Goal: Task Accomplishment & Management: Use online tool/utility

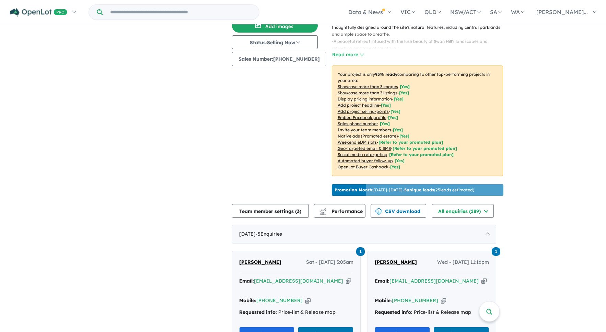
scroll to position [82, 0]
click at [492, 208] on button "All enquiries ( 189 )" at bounding box center [462, 211] width 62 height 14
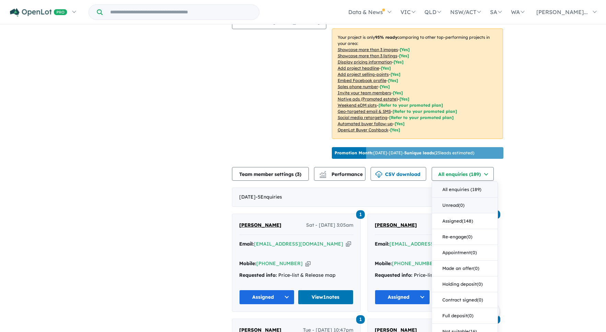
scroll to position [119, 0]
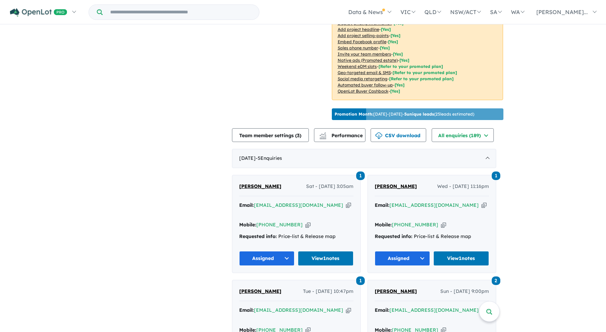
scroll to position [157, 0]
click at [335, 132] on span "Performance" at bounding box center [341, 135] width 42 height 6
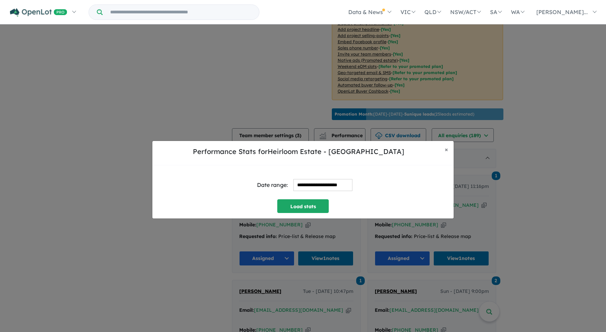
click at [304, 182] on input "**********" at bounding box center [322, 185] width 59 height 12
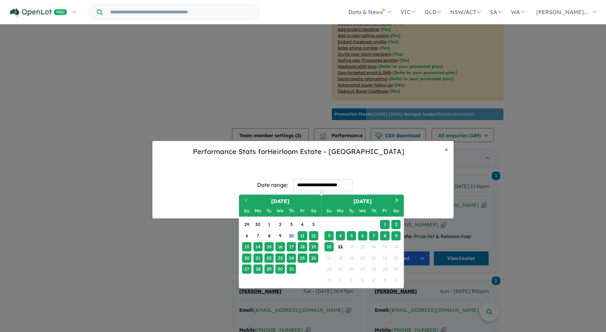
click at [249, 199] on button "Previous Month" at bounding box center [245, 201] width 11 height 11
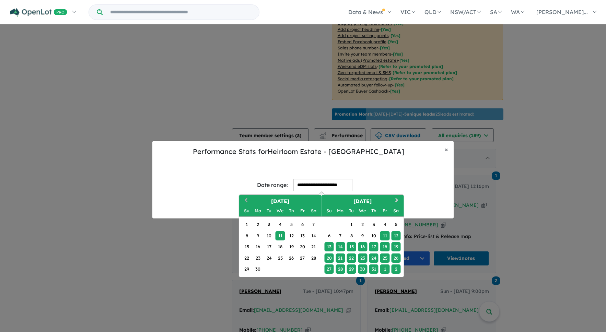
click at [248, 199] on button "Previous Month" at bounding box center [245, 201] width 11 height 11
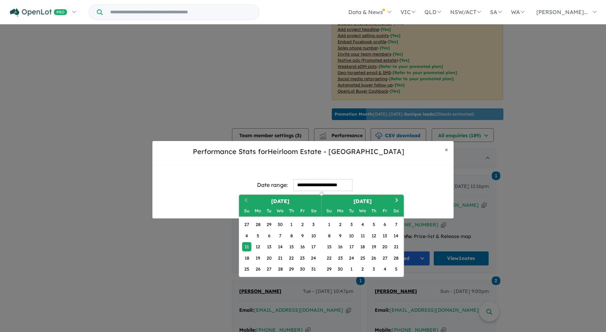
click at [248, 199] on button "Previous Month" at bounding box center [245, 201] width 11 height 11
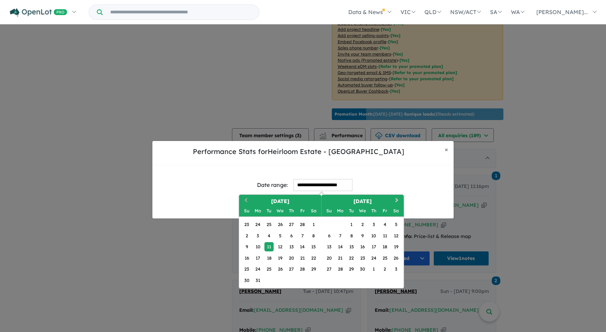
click at [248, 199] on button "Previous Month" at bounding box center [245, 201] width 11 height 11
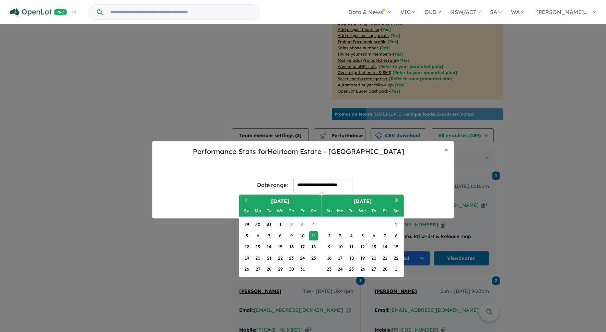
click at [248, 199] on button "Previous Month" at bounding box center [245, 201] width 11 height 11
click at [247, 223] on div "1" at bounding box center [246, 224] width 9 height 9
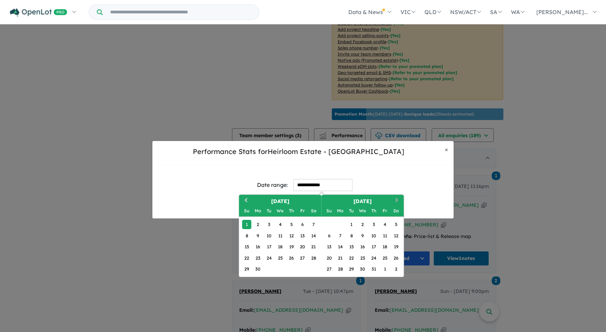
click at [398, 199] on button "Next Month" at bounding box center [397, 201] width 11 height 11
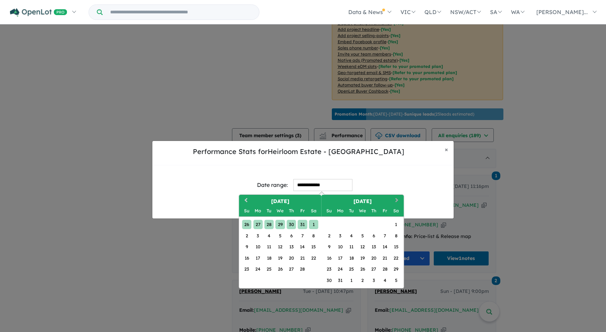
click at [398, 199] on button "Next Month" at bounding box center [397, 201] width 11 height 11
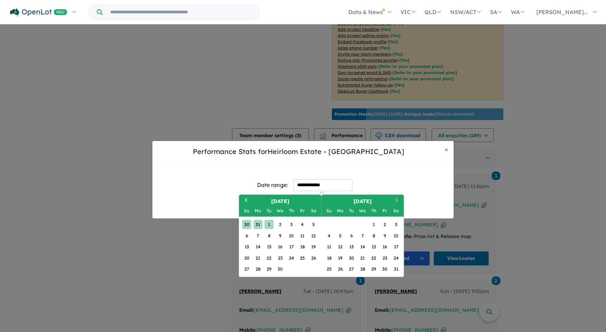
click at [398, 199] on button "Next Month" at bounding box center [397, 201] width 11 height 11
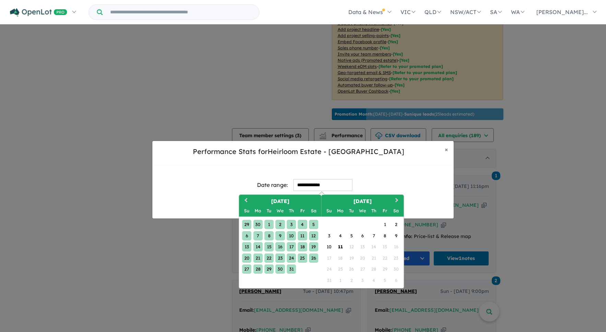
click at [291, 268] on div "31" at bounding box center [290, 268] width 9 height 9
type input "**********"
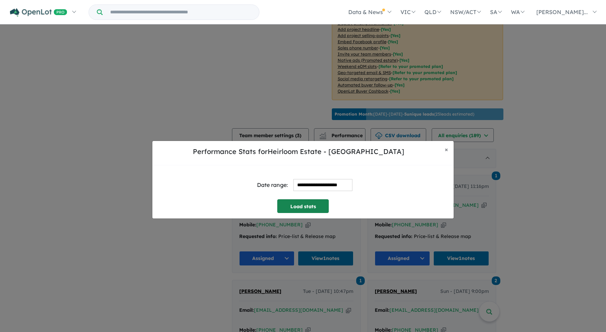
click at [302, 206] on button "Load stats" at bounding box center [302, 206] width 51 height 14
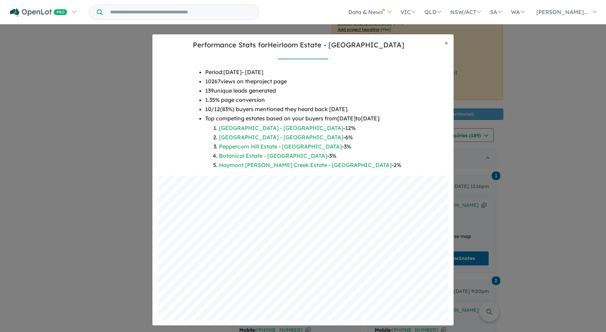
scroll to position [46, 0]
drag, startPoint x: 220, startPoint y: 111, endPoint x: 228, endPoint y: 111, distance: 8.6
click at [228, 111] on li "10 / 12 ( 83 %) buyers mentioned they heard back [DATE]." at bounding box center [303, 110] width 196 height 9
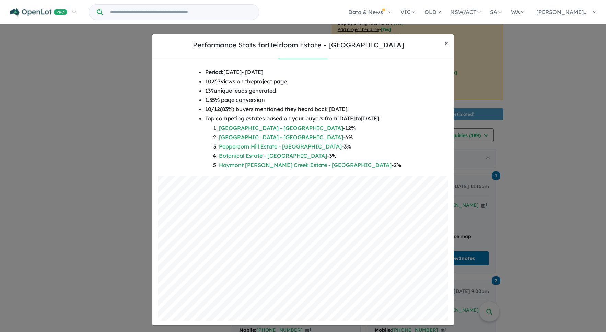
click at [446, 40] on span "×" at bounding box center [446, 43] width 3 height 8
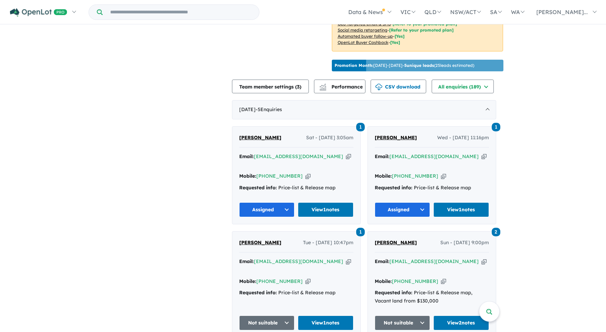
scroll to position [208, 0]
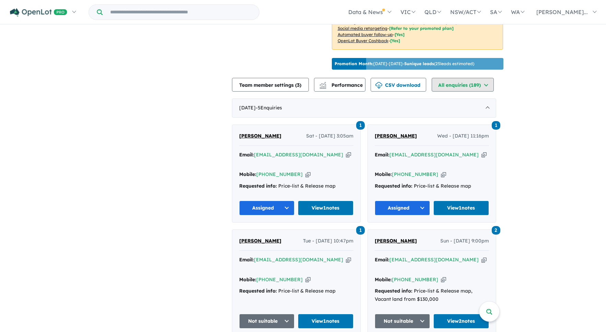
click at [464, 81] on button "All enquiries ( 189 )" at bounding box center [462, 85] width 62 height 14
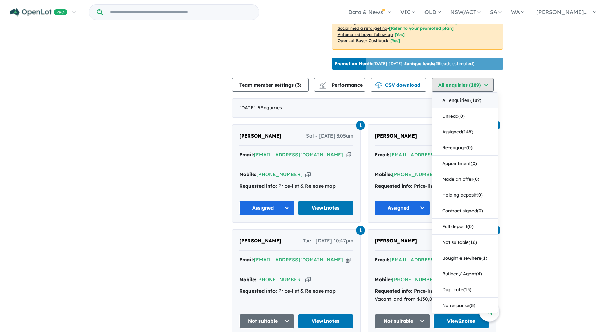
click at [464, 81] on button "All enquiries ( 189 )" at bounding box center [462, 85] width 62 height 14
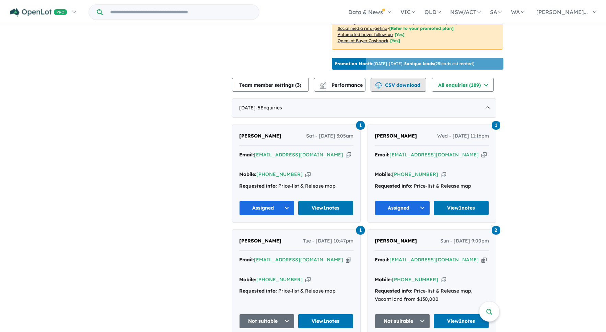
click at [395, 81] on button "CSV download" at bounding box center [398, 85] width 56 height 14
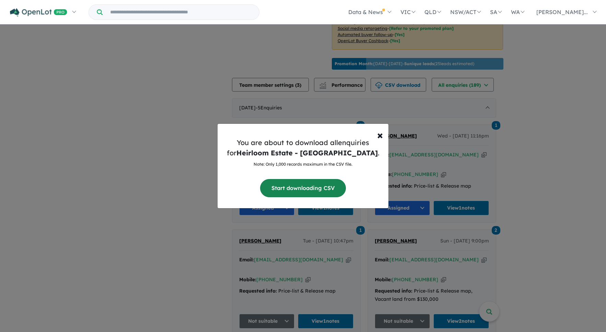
click at [314, 184] on button "Start downloading CSV" at bounding box center [303, 188] width 86 height 18
